Goal: Task Accomplishment & Management: Manage account settings

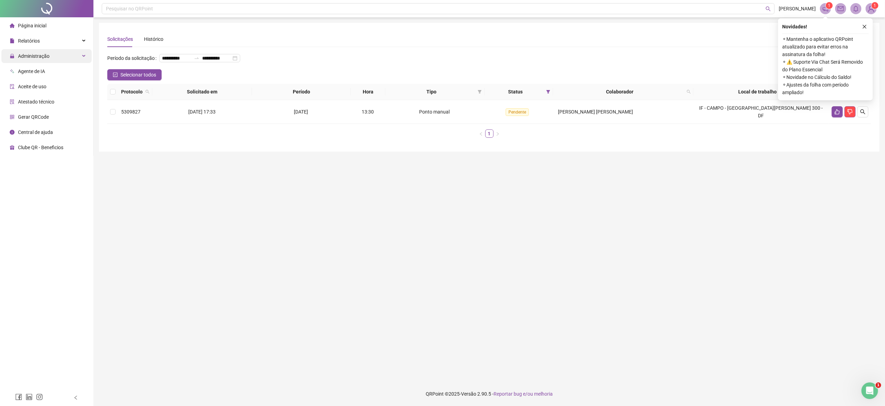
click at [52, 54] on div "Administração" at bounding box center [46, 56] width 90 height 14
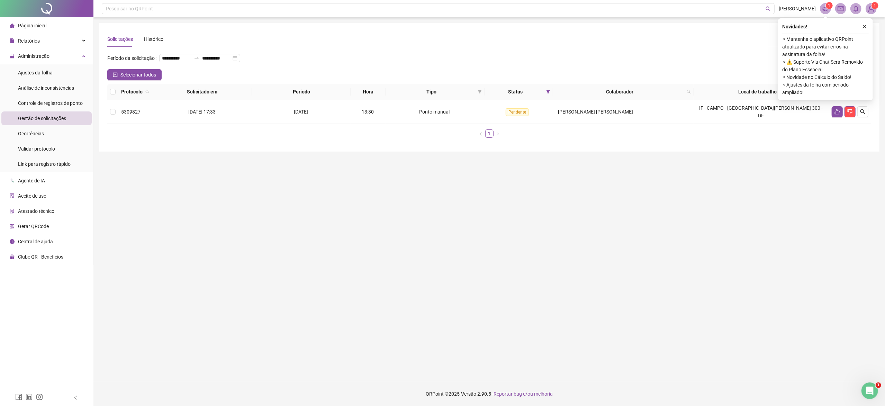
click at [41, 116] on span "Gestão de solicitações" at bounding box center [42, 119] width 48 height 6
click at [836, 106] on button "button" at bounding box center [836, 111] width 11 height 11
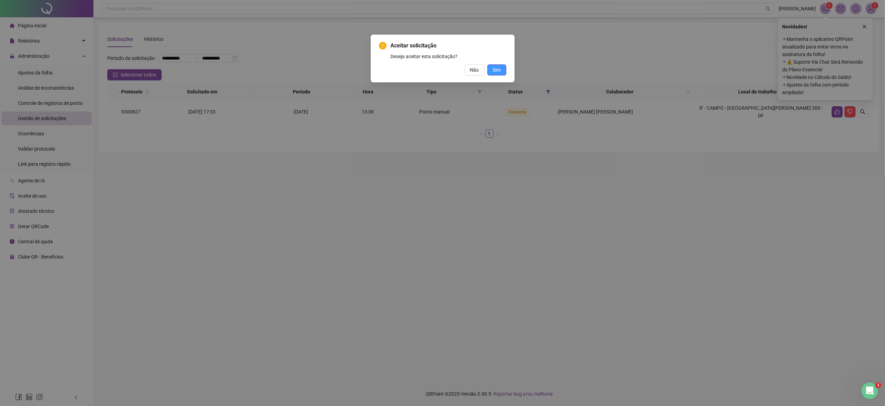
click at [498, 68] on span "Sim" at bounding box center [497, 70] width 8 height 8
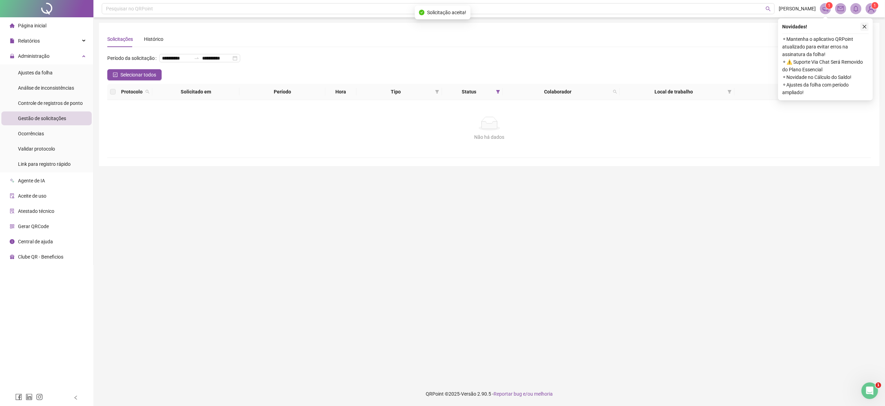
click at [863, 26] on icon "close" at bounding box center [864, 26] width 5 height 5
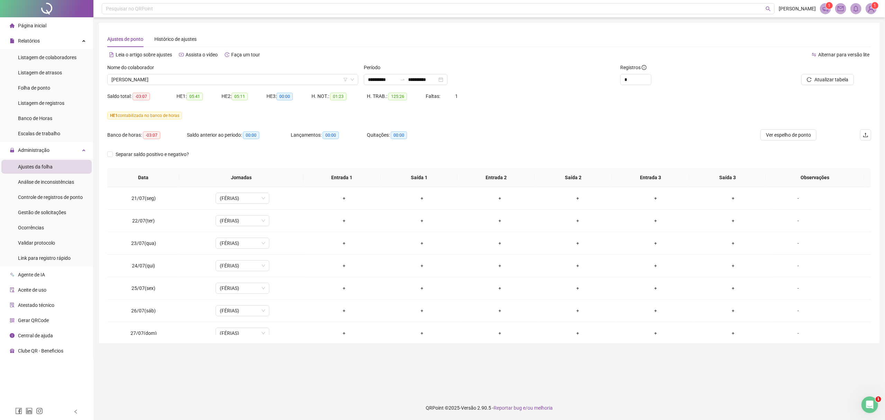
scroll to position [553, 0]
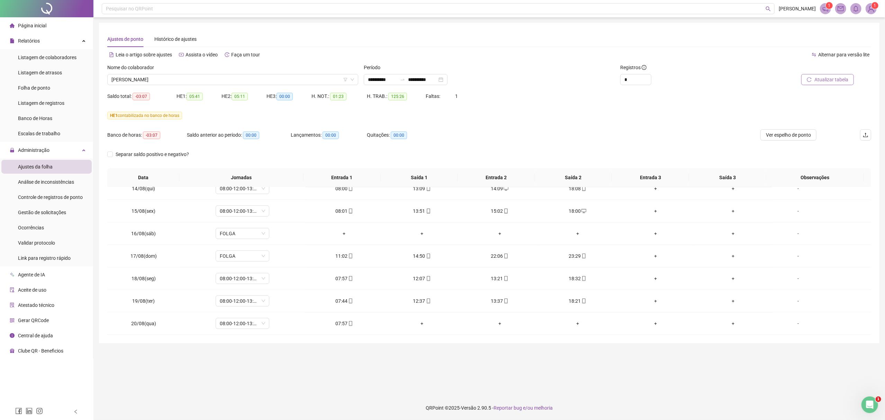
click at [827, 77] on span "Atualizar tabela" at bounding box center [831, 80] width 34 height 8
click at [847, 81] on span "Atualizar tabela" at bounding box center [831, 80] width 34 height 8
click at [827, 75] on button "Atualizar tabela" at bounding box center [827, 79] width 53 height 11
click at [824, 81] on span "Atualizar tabela" at bounding box center [831, 80] width 34 height 8
